Goal: Information Seeking & Learning: Learn about a topic

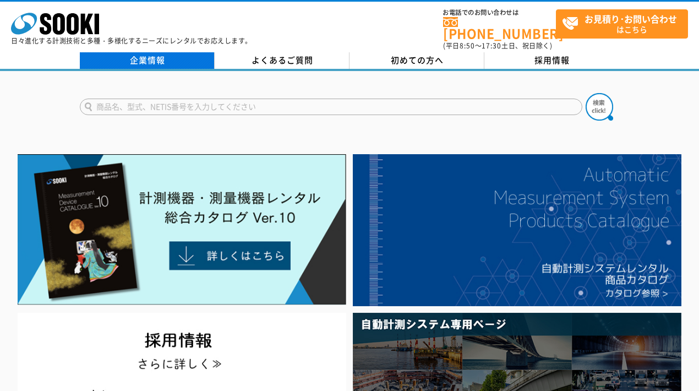
click at [117, 52] on link "企業情報" at bounding box center [147, 60] width 135 height 17
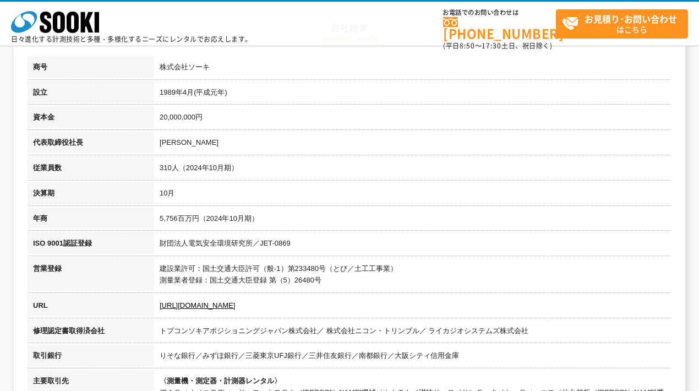
scroll to position [36, 0]
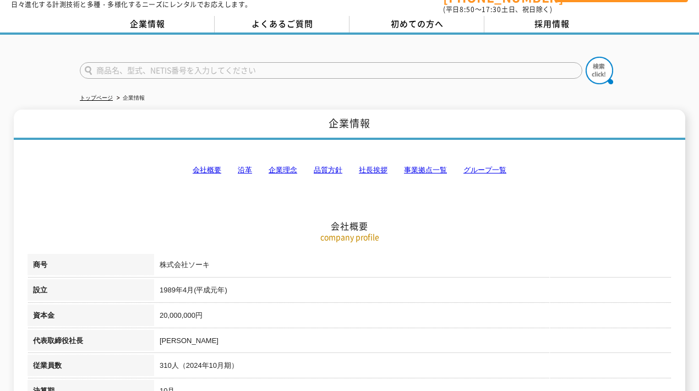
click at [206, 166] on link "会社概要" at bounding box center [207, 170] width 29 height 8
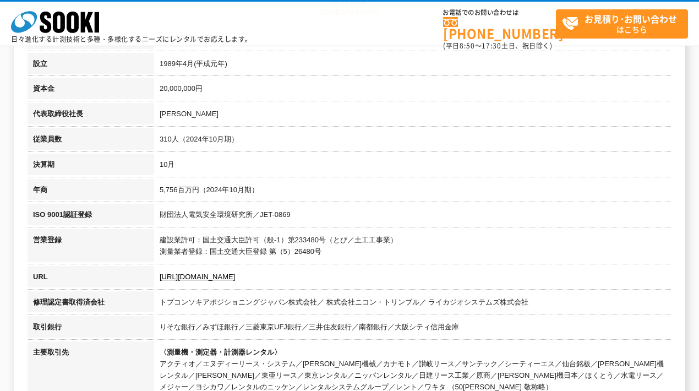
scroll to position [322, 0]
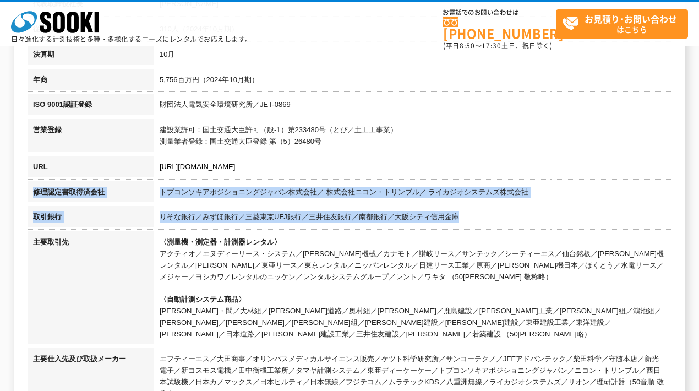
drag, startPoint x: 32, startPoint y: 188, endPoint x: 458, endPoint y: 210, distance: 426.4
click at [458, 210] on tbody "商号 株式会社ソーキ 設立 1989年4月(平成元年) 資本金 20,000,000円 代表取締役社長 梶原 英登 従業員数 310人（2024年10月期） …" at bounding box center [350, 162] width 644 height 490
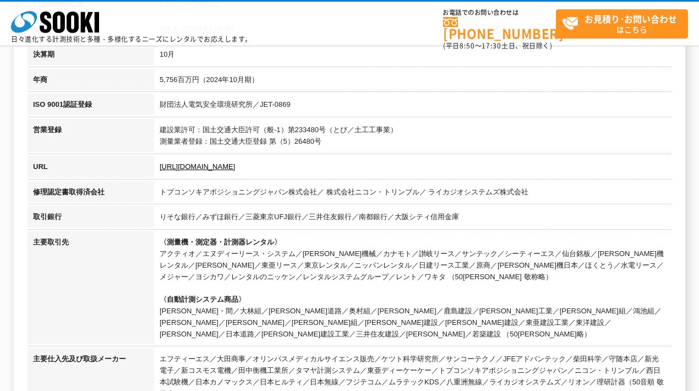
click at [381, 235] on td "〈測量機・測定器・計測器レンタル〉 アクティオ／エヌディーリース・システム／奥村機械／カナモト／讃岐リース／サンテック／シーティーエス／仙台銘板／太陽建機レン…" at bounding box center [412, 289] width 517 height 117
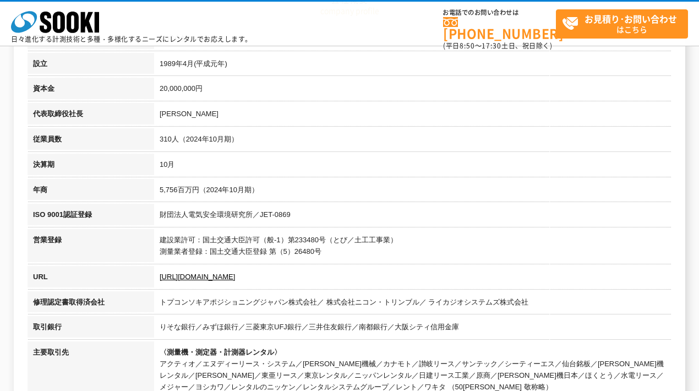
scroll to position [249, 0]
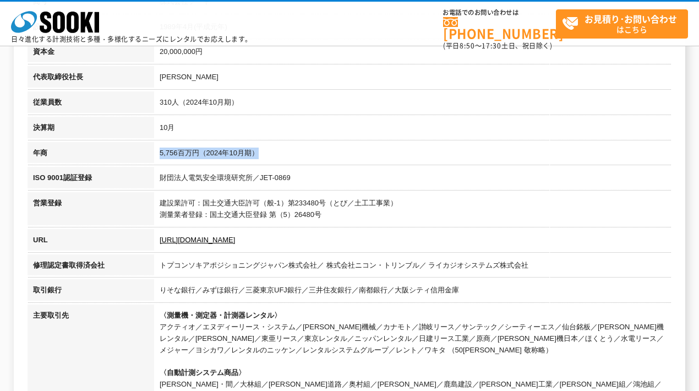
drag, startPoint x: 160, startPoint y: 150, endPoint x: 265, endPoint y: 149, distance: 105.6
click at [265, 149] on td "5,756百万円（2024年10月期）" at bounding box center [412, 154] width 517 height 25
click at [230, 208] on td "建設業許可：国土交通大臣許可（般-1）第233480号（とび／土工工事業） 測量業者登録：国土交通大臣登録 第（5）26480号" at bounding box center [412, 210] width 517 height 37
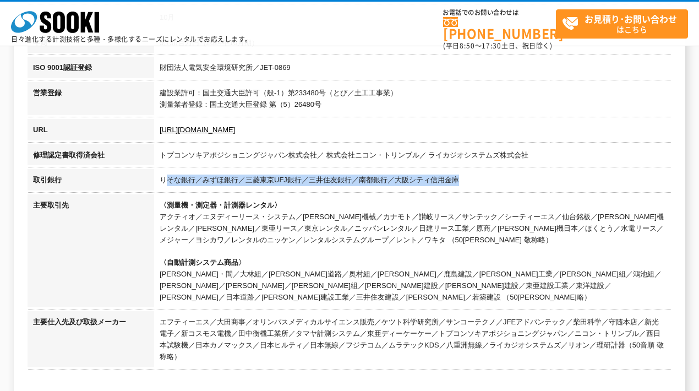
drag, startPoint x: 163, startPoint y: 174, endPoint x: 472, endPoint y: 172, distance: 309.2
click at [472, 172] on td "りそな銀行／みずほ銀行／三菱東京UFJ銀行／三井住友銀行／南都銀行／大阪シティ信用金庫" at bounding box center [412, 181] width 517 height 25
click at [174, 176] on td "りそな銀行／みずほ銀行／三菱東京UFJ銀行／三井住友銀行／南都銀行／大阪シティ信用金庫" at bounding box center [412, 181] width 517 height 25
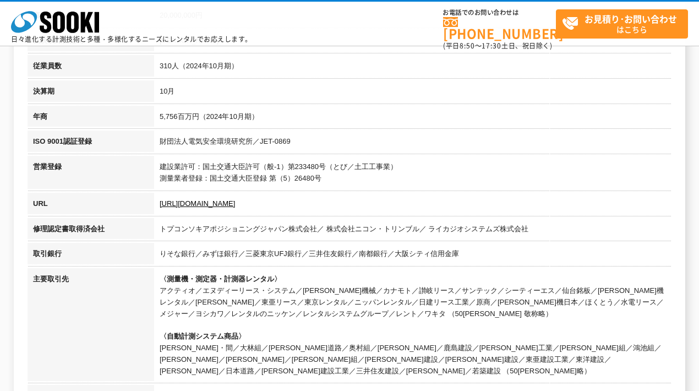
scroll to position [322, 0]
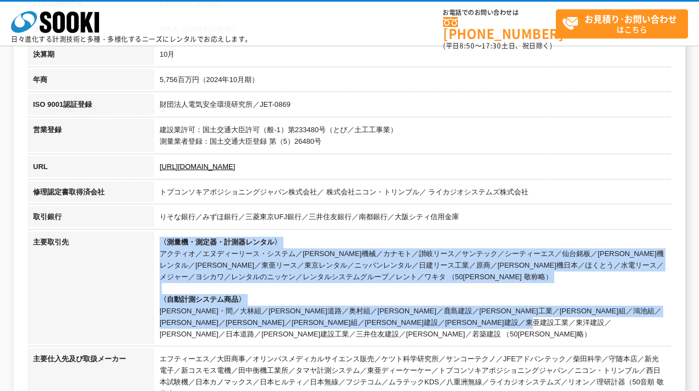
drag, startPoint x: 157, startPoint y: 236, endPoint x: 548, endPoint y: 320, distance: 400.5
click at [549, 320] on td "〈測量機・測定器・計測器レンタル〉 アクティオ／エヌディーリース・システム／奥村機械／カナモト／讃岐リース／サンテック／シーティーエス／仙台銘板／太陽建機レン…" at bounding box center [412, 289] width 517 height 117
click at [431, 313] on td "〈測量機・測定器・計測器レンタル〉 アクティオ／エヌディーリース・システム／奥村機械／カナモト／讃岐リース／サンテック／シーティーエス／仙台銘板／太陽建機レン…" at bounding box center [412, 289] width 517 height 117
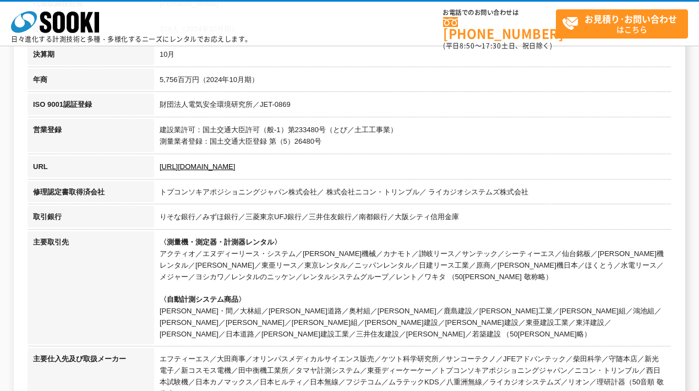
scroll to position [395, 0]
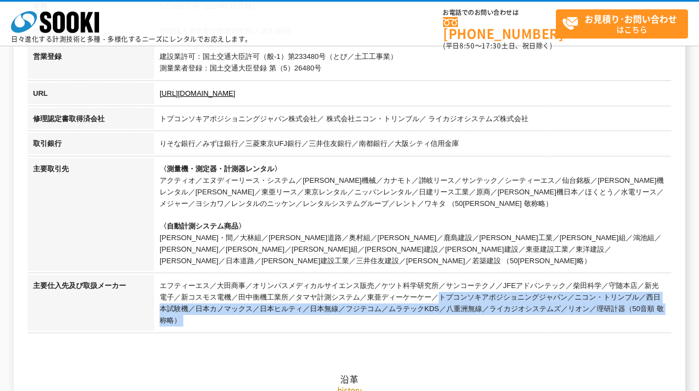
drag, startPoint x: 157, startPoint y: 270, endPoint x: 266, endPoint y: 285, distance: 110.0
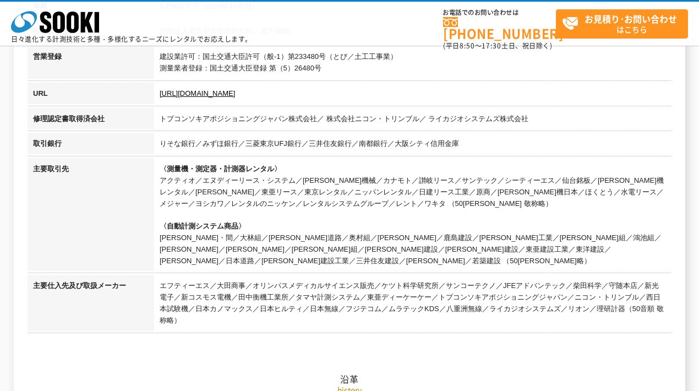
click at [163, 274] on td "エフティーエス／大田商事／オリンパスメディカルサイエンス販売／ケツト科学研究所／サンコーテクノ／JFEアドバンテック／柴田科学／守随本店／新光電子／新コスモス…" at bounding box center [412, 303] width 517 height 59
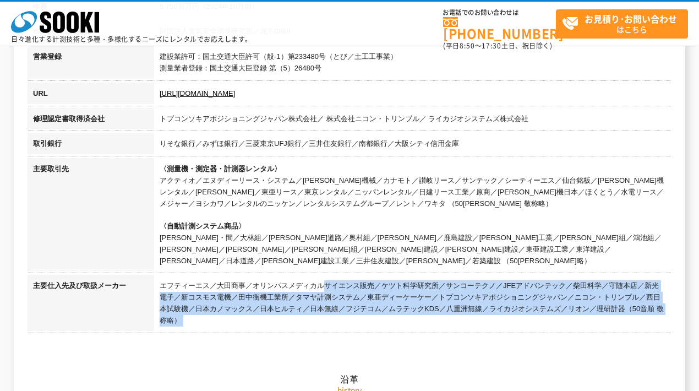
click at [228, 305] on h2 "沿革" at bounding box center [350, 324] width 644 height 122
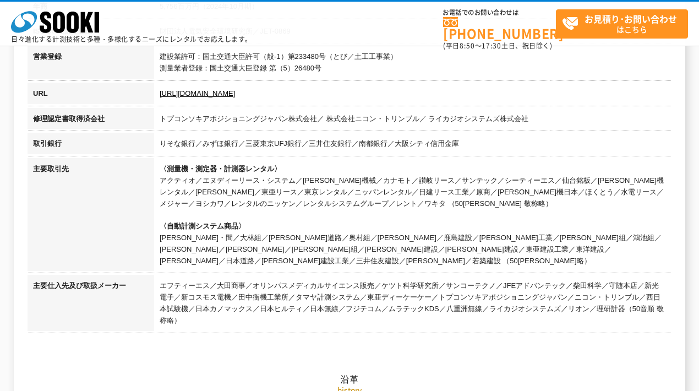
scroll to position [285, 0]
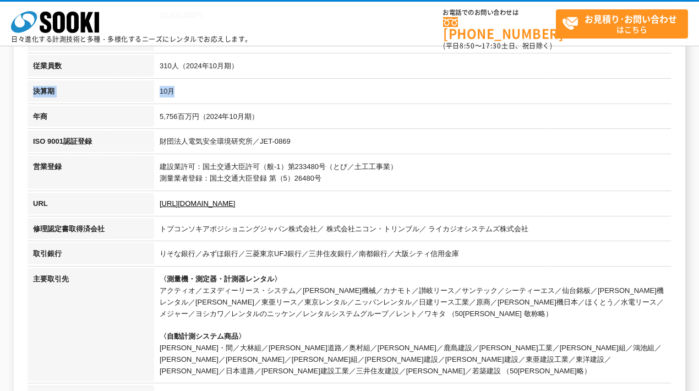
drag, startPoint x: 32, startPoint y: 90, endPoint x: 180, endPoint y: 86, distance: 148.6
click at [180, 86] on tr "決算期 10月" at bounding box center [350, 92] width 644 height 25
click at [193, 94] on td "10月" at bounding box center [412, 92] width 517 height 25
drag, startPoint x: 33, startPoint y: 88, endPoint x: 180, endPoint y: 85, distance: 146.9
click at [180, 85] on tr "決算期 10月" at bounding box center [350, 92] width 644 height 25
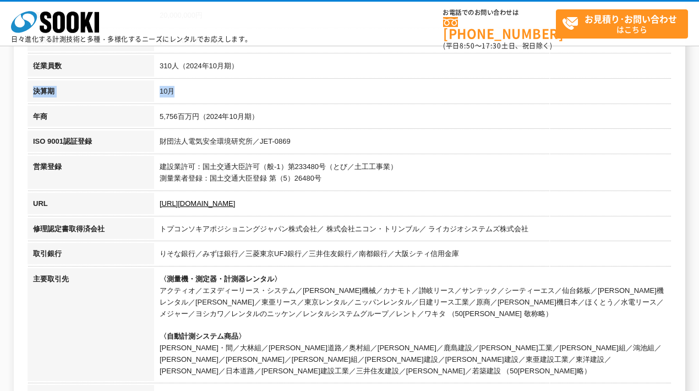
click at [193, 89] on td "10月" at bounding box center [412, 92] width 517 height 25
drag, startPoint x: 32, startPoint y: 94, endPoint x: 175, endPoint y: 90, distance: 143.1
click at [175, 90] on tr "決算期 10月" at bounding box center [350, 92] width 644 height 25
click at [195, 95] on td "10月" at bounding box center [412, 92] width 517 height 25
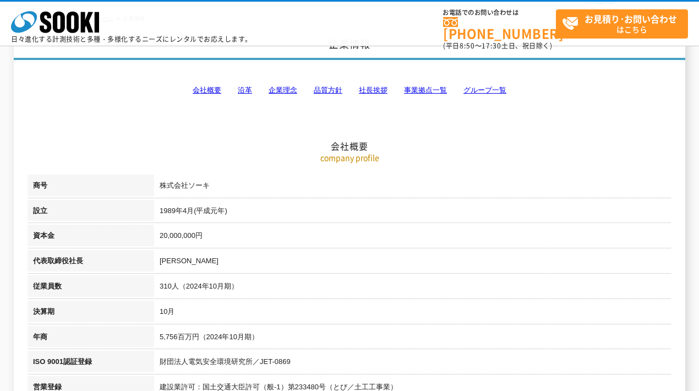
scroll to position [0, 0]
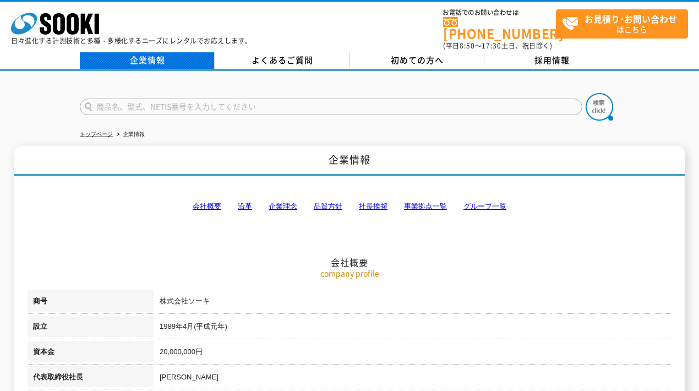
click at [156, 55] on link "企業情報" at bounding box center [147, 60] width 135 height 17
click at [152, 52] on link "企業情報" at bounding box center [147, 60] width 135 height 17
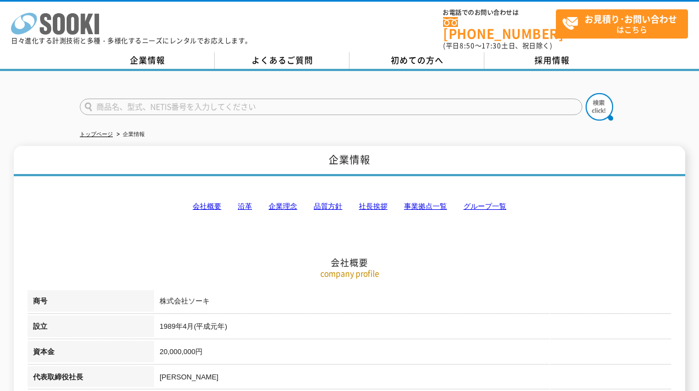
click at [70, 25] on icon at bounding box center [73, 23] width 12 height 21
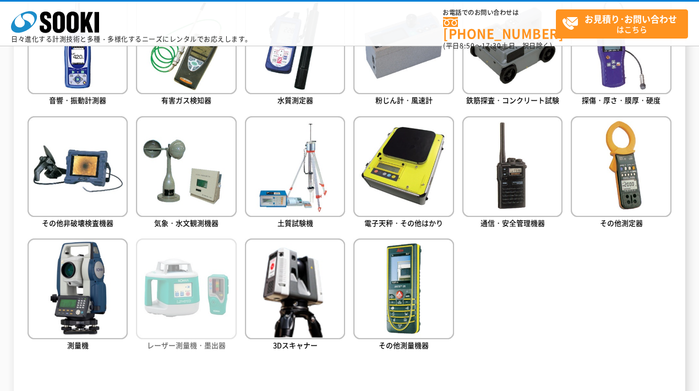
scroll to position [513, 0]
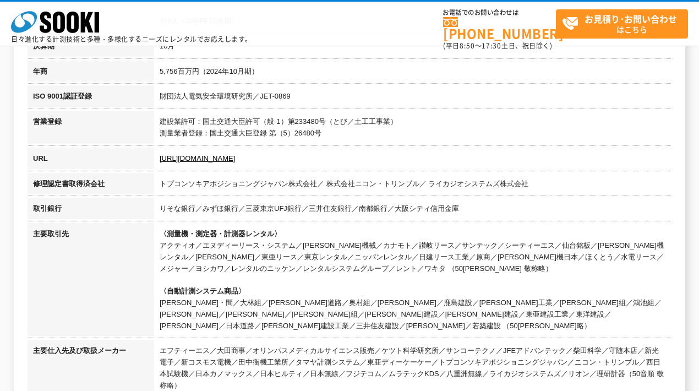
scroll to position [476, 0]
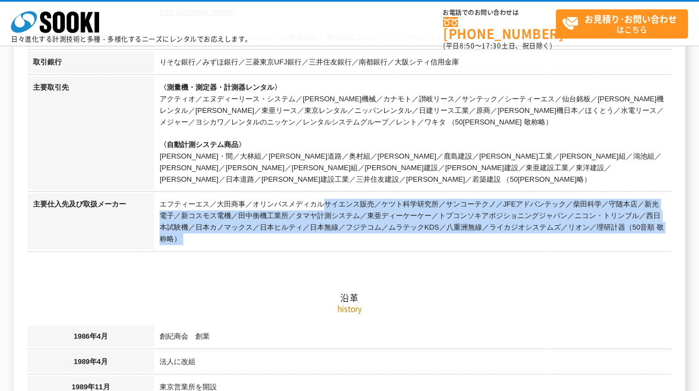
drag, startPoint x: 162, startPoint y: 190, endPoint x: 242, endPoint y: 223, distance: 86.6
click at [296, 197] on td "エフティーエス／大田商事／オリンパスメディカルサイエンス販売／ケツト科学研究所／サンコーテクノ／JFEアドバンテック／柴田科学／守随本店／新光電子／新コスモス…" at bounding box center [412, 222] width 517 height 59
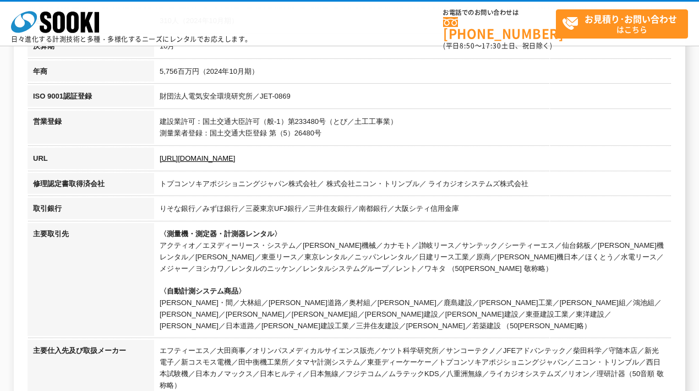
scroll to position [403, 0]
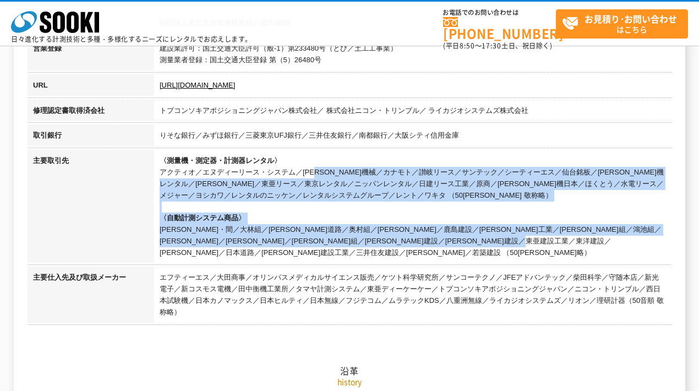
drag, startPoint x: 157, startPoint y: 167, endPoint x: 530, endPoint y: 241, distance: 380.3
click at [530, 241] on td "〈測量機・測定器・計測器レンタル〉 アクティオ／エヌディーリース・システム／奥村機械／カナモト／讃岐リース／サンテック／シーティーエス／仙台銘板／太陽建機レン…" at bounding box center [412, 208] width 517 height 117
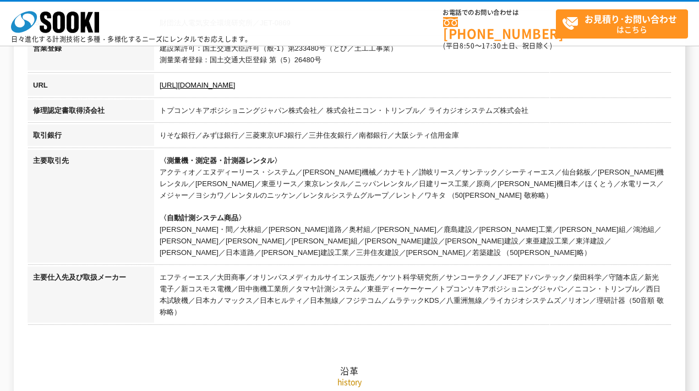
click at [406, 144] on td "りそな銀行／みずほ銀行／三菱東京UFJ銀行／三井住友銀行／南都銀行／大阪シティ信用金庫" at bounding box center [412, 136] width 517 height 25
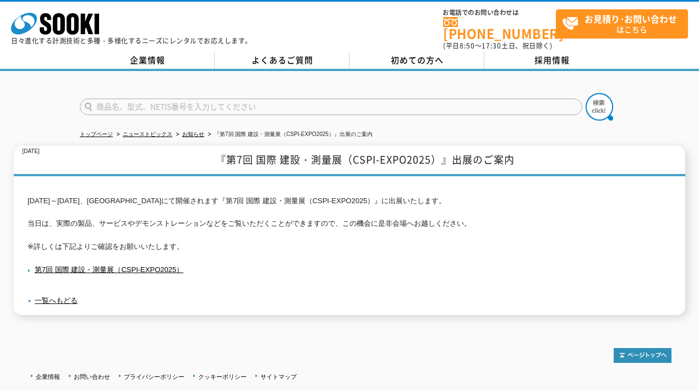
scroll to position [36, 0]
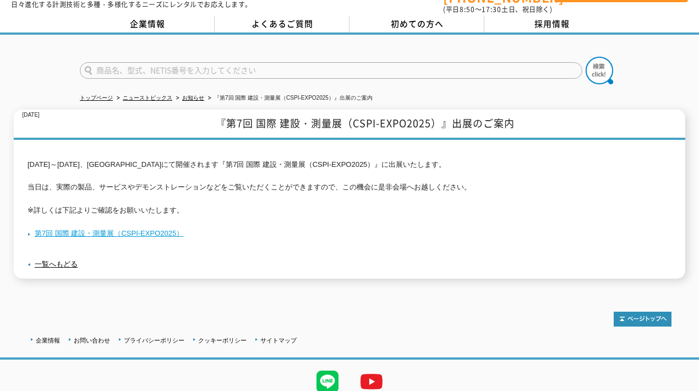
click at [153, 229] on link "第7回 国際 建設・測量展（CSPI-EXPO2025）" at bounding box center [106, 233] width 156 height 8
